Goal: Task Accomplishment & Management: Manage account settings

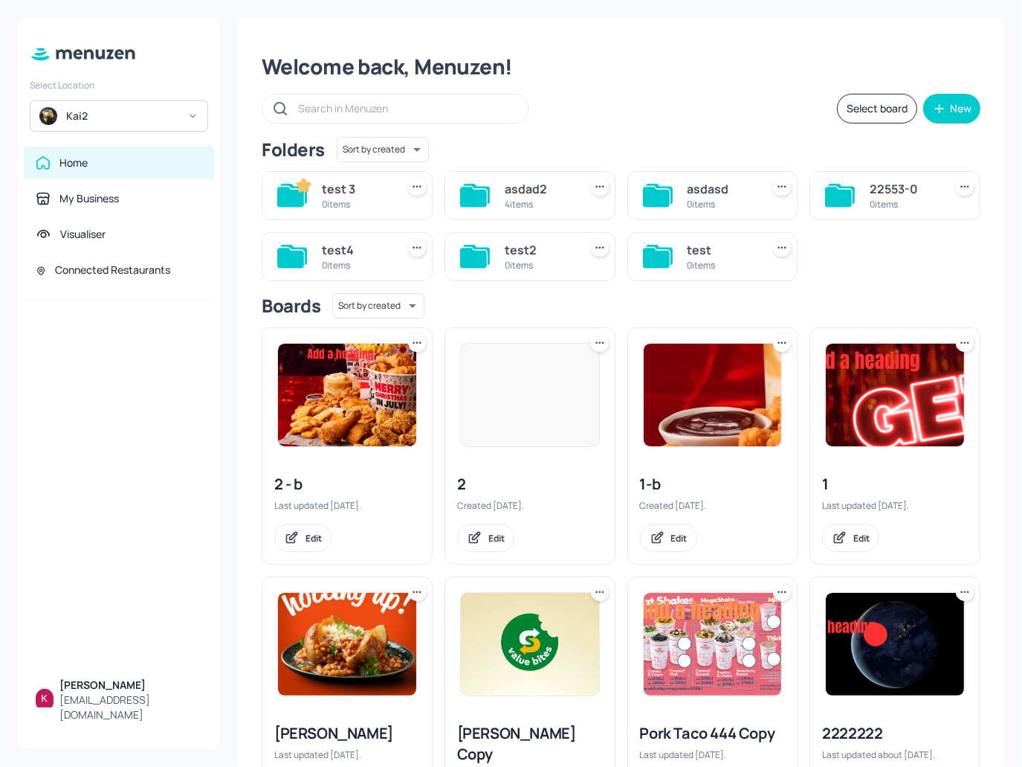
click at [134, 114] on div "Kai2" at bounding box center [122, 116] width 112 height 15
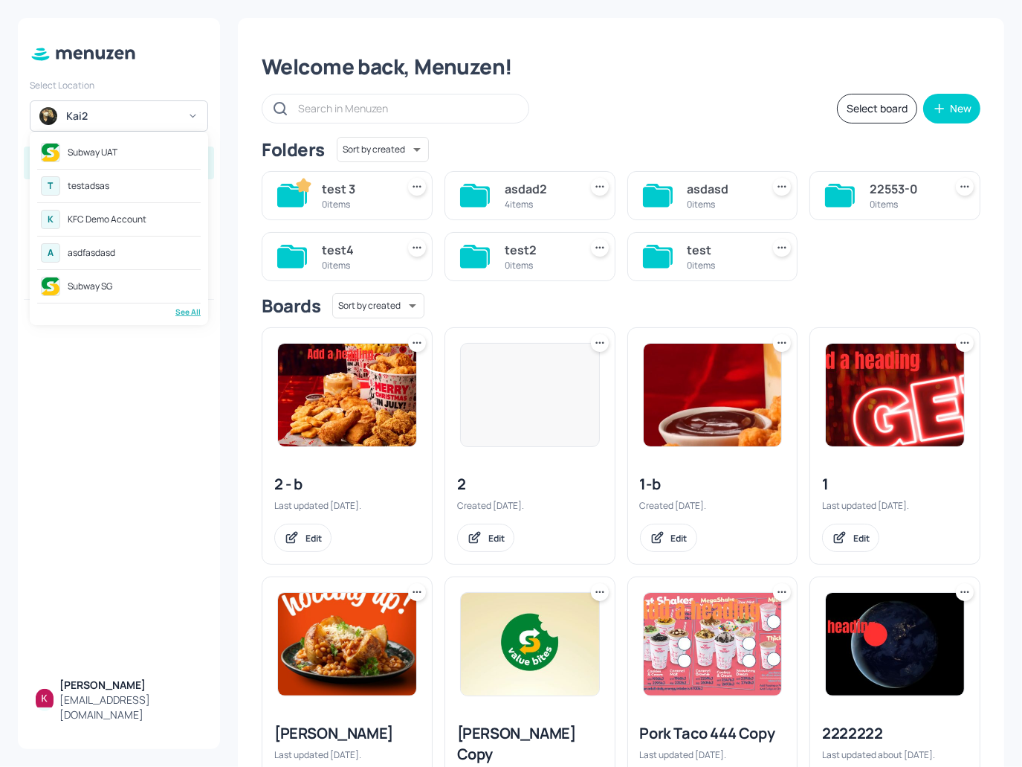
click at [138, 152] on div "Subway UAT" at bounding box center [119, 152] width 164 height 27
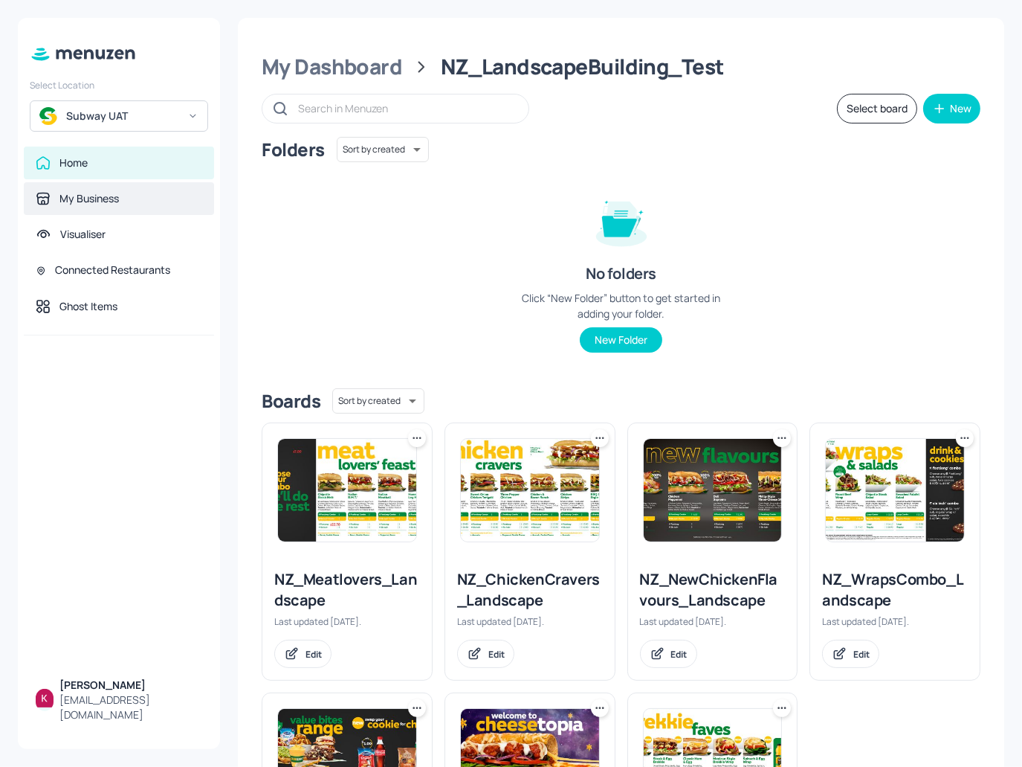
click at [135, 207] on div "My Business" at bounding box center [119, 198] width 190 height 33
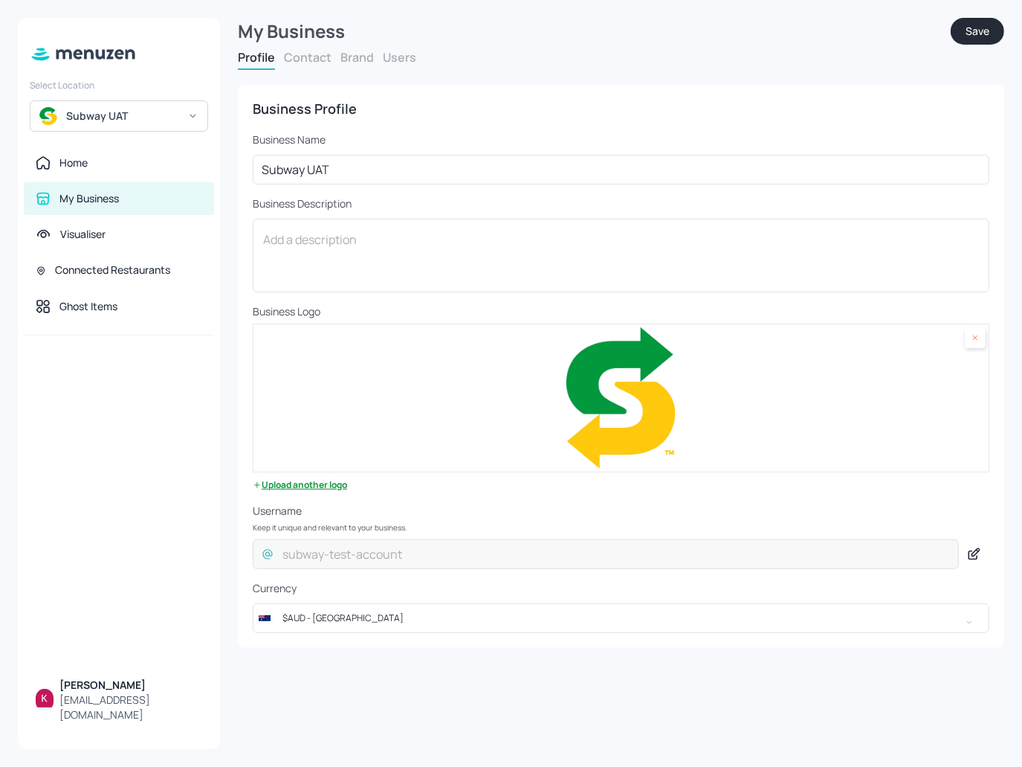
drag, startPoint x: 396, startPoint y: 48, endPoint x: 399, endPoint y: 56, distance: 8.5
click at [396, 48] on form "My Business Save Profile Contact Brand Users Business Profile Business Name Sub…" at bounding box center [621, 333] width 767 height 630
click at [399, 56] on button "Users" at bounding box center [399, 57] width 33 height 16
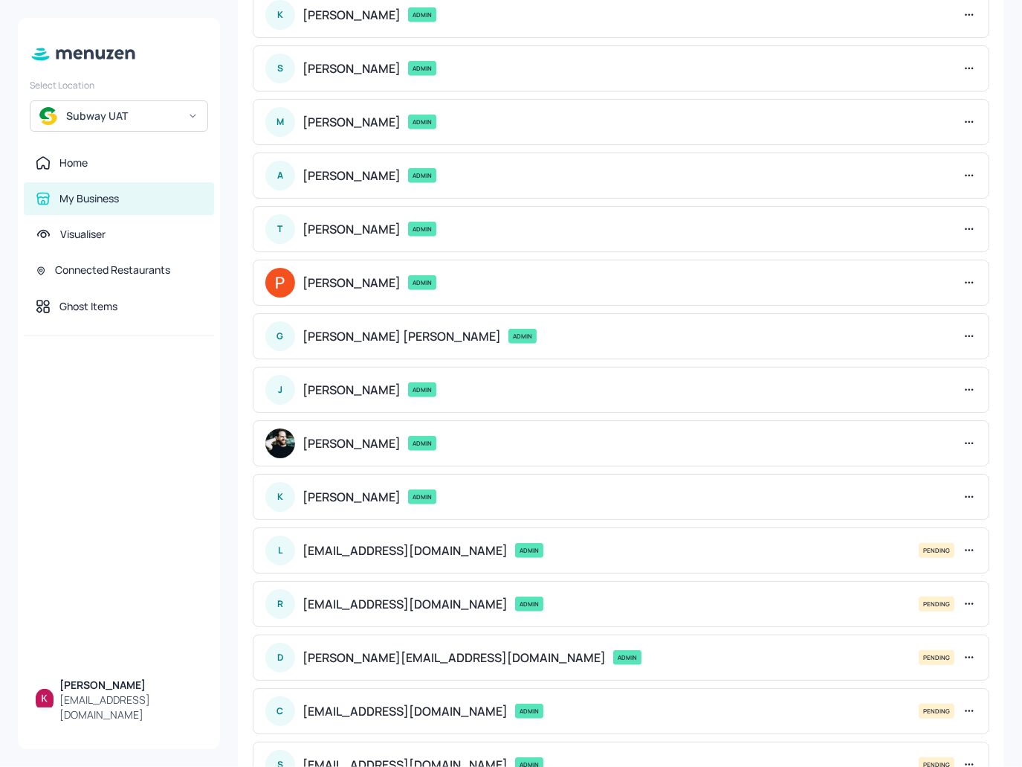
scroll to position [141, 0]
